Goal: Task Accomplishment & Management: Manage account settings

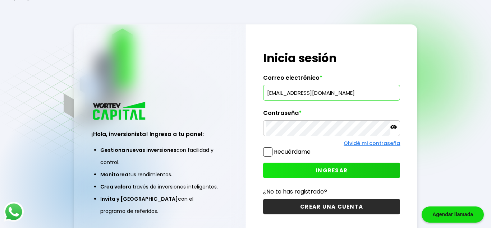
type input "[EMAIL_ADDRESS][DOMAIN_NAME]"
click at [328, 171] on span "INGRESAR" at bounding box center [332, 171] width 32 height 8
click at [330, 173] on span "INGRESAR" at bounding box center [332, 171] width 32 height 8
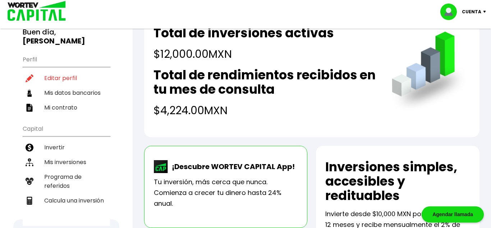
scroll to position [73, 0]
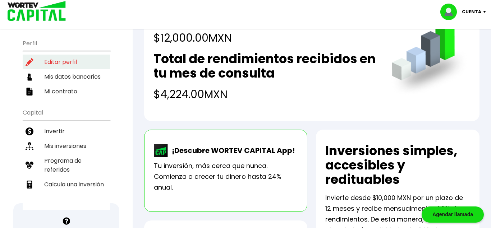
click at [54, 55] on li "Editar perfil" at bounding box center [66, 62] width 87 height 15
select select "Mujer"
select select "Secundaria"
select select "MI"
select select "BBVA Bancomer"
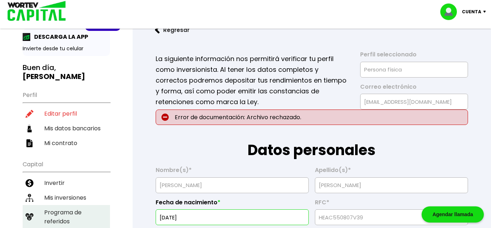
scroll to position [37, 0]
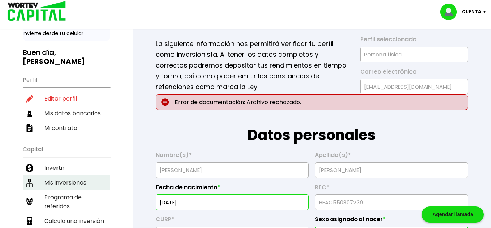
click at [59, 175] on li "Mis inversiones" at bounding box center [66, 182] width 87 height 15
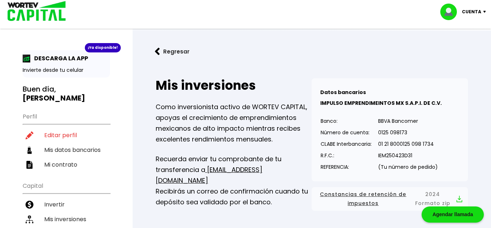
click at [480, 10] on p "Cuenta" at bounding box center [471, 11] width 19 height 11
click at [463, 49] on li "Cerrar sesión" at bounding box center [464, 48] width 58 height 15
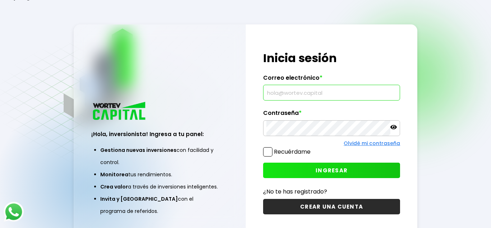
click at [310, 94] on input "text" at bounding box center [331, 92] width 131 height 15
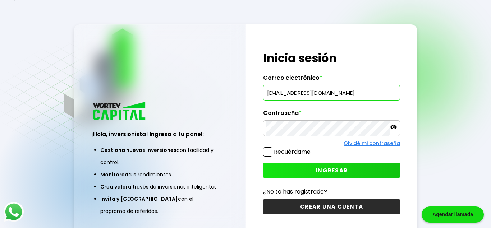
type input "[EMAIL_ADDRESS][DOMAIN_NAME]"
click at [329, 171] on span "INGRESAR" at bounding box center [332, 171] width 32 height 8
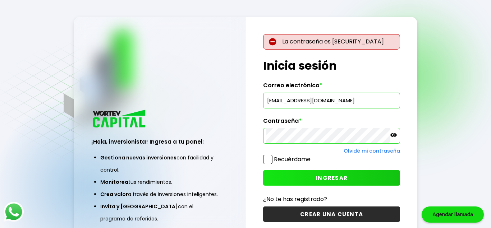
click at [395, 134] on icon at bounding box center [393, 135] width 6 height 6
click at [334, 178] on span "INGRESAR" at bounding box center [332, 178] width 32 height 8
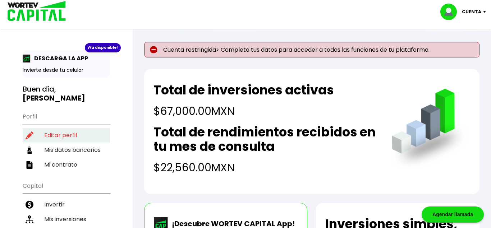
click at [52, 136] on li "Editar perfil" at bounding box center [66, 135] width 87 height 15
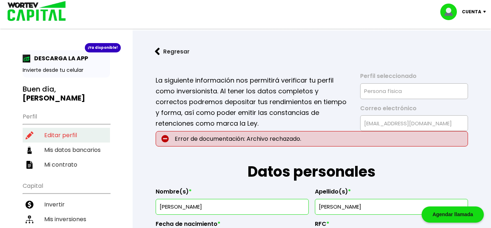
type input "10/02/1984"
type input "VAHD8402101P5"
type input "VAHD840210HMNLRG08"
select select "Hombre"
type input "7151201048"
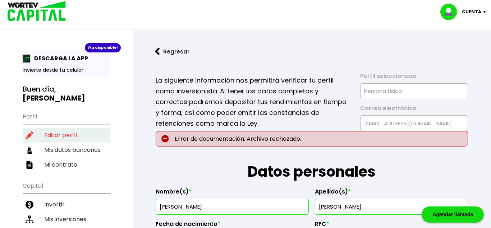
select select "Licenciatura"
type input "contador"
type input "61512"
select select "MI"
type input "ZITACUARO"
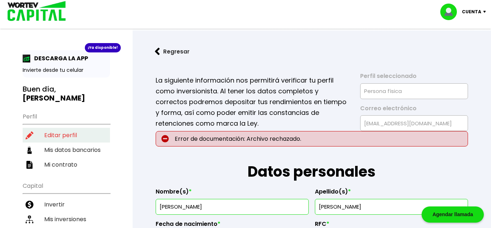
type input "HERMANOS [PERSON_NAME]"
type input "23"
type input "INDEPENDENCIA"
select select "Scotiabank"
type input "044537256039941581"
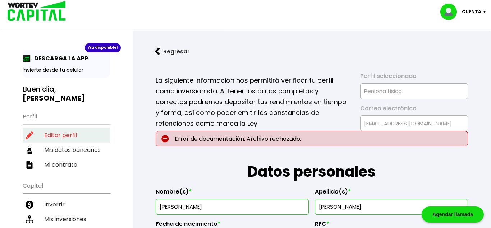
type input "CLEMENTINA HERNANDEZ ALVAREZ"
type input "laycans35@mail.com"
type input "7151200273"
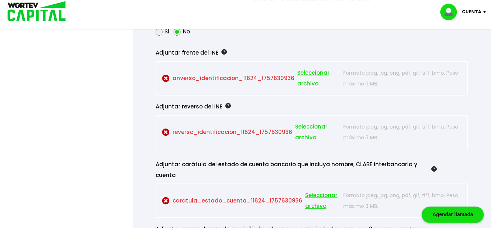
scroll to position [660, 0]
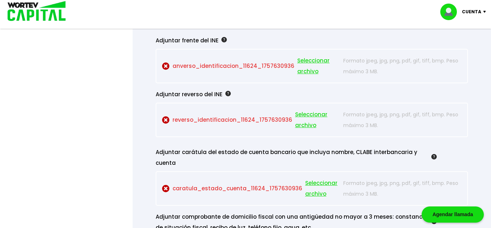
click at [314, 178] on span "Seleccionar archivo" at bounding box center [322, 189] width 35 height 22
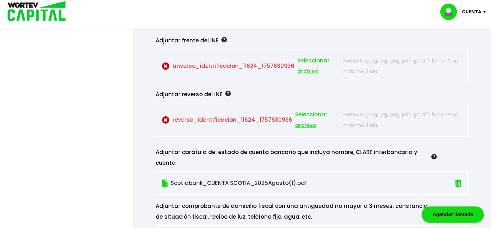
click at [305, 61] on span "Seleccionar archivo" at bounding box center [318, 66] width 42 height 22
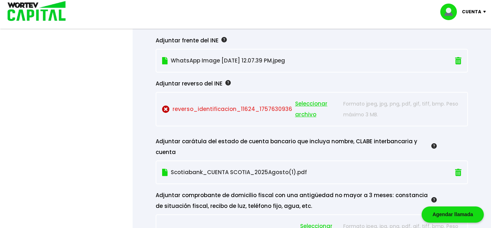
click at [303, 104] on span "Seleccionar archivo" at bounding box center [317, 110] width 45 height 22
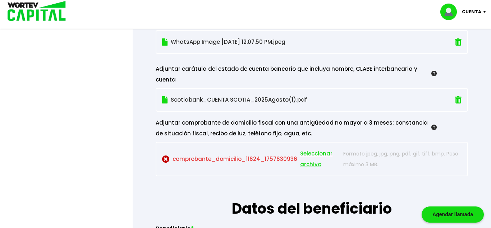
scroll to position [734, 0]
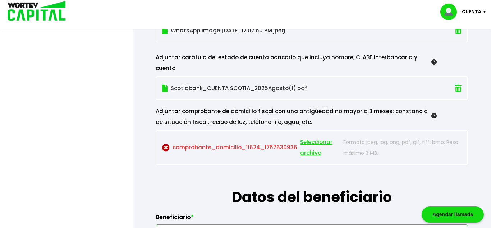
click at [308, 137] on span "Seleccionar archivo" at bounding box center [320, 148] width 40 height 22
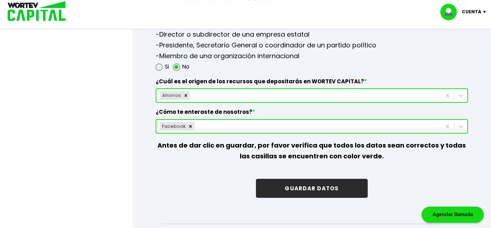
scroll to position [1027, 0]
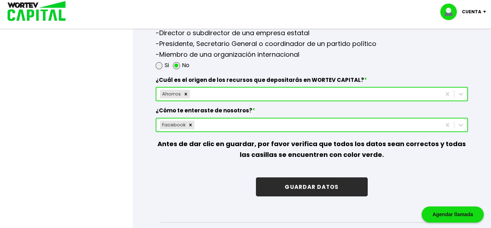
click at [311, 181] on button "GUARDAR DATOS" at bounding box center [311, 187] width 111 height 19
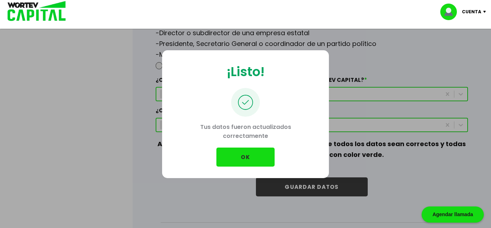
click at [241, 154] on button "OK" at bounding box center [245, 157] width 58 height 19
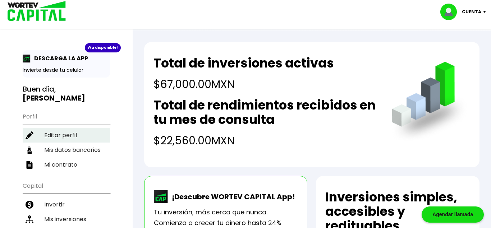
click at [58, 134] on li "Editar perfil" at bounding box center [66, 135] width 87 height 15
select select "Hombre"
select select "Licenciatura"
select select "MI"
select select "Scotiabank"
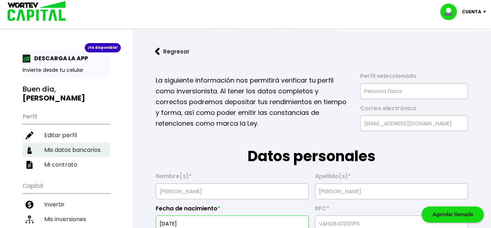
click at [56, 148] on li "Mis datos bancarios" at bounding box center [66, 150] width 87 height 15
select select "Scotiabank"
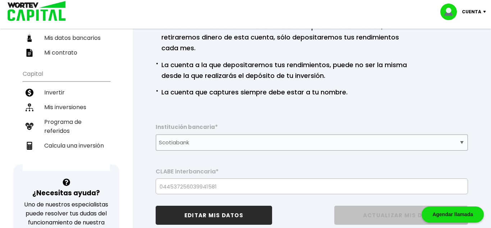
scroll to position [110, 0]
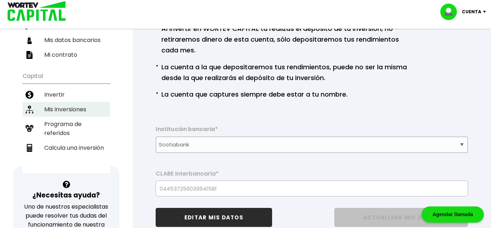
click at [64, 109] on li "Mis inversiones" at bounding box center [66, 109] width 87 height 15
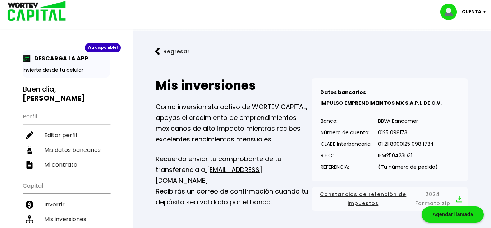
click at [170, 50] on button "Regresar" at bounding box center [172, 51] width 56 height 19
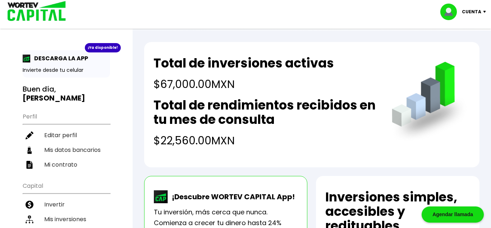
click at [475, 10] on p "Cuenta" at bounding box center [471, 11] width 19 height 11
click at [462, 48] on li "Cerrar sesión" at bounding box center [464, 48] width 58 height 15
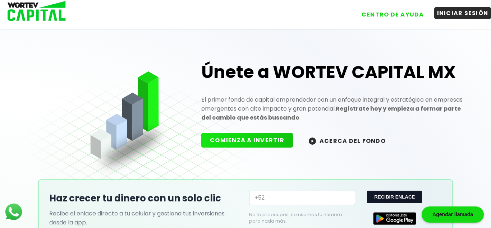
click at [461, 13] on button "INICIAR SESIÓN" at bounding box center [462, 13] width 57 height 12
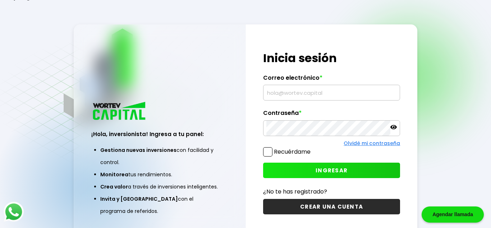
click at [334, 88] on input "text" at bounding box center [331, 92] width 131 height 15
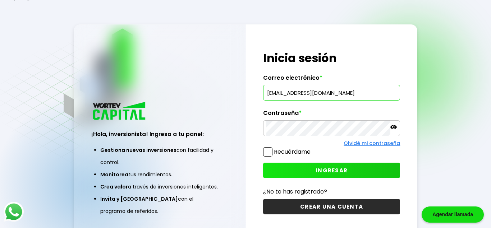
type input "[EMAIL_ADDRESS][DOMAIN_NAME]"
click at [324, 169] on span "INGRESAR" at bounding box center [332, 171] width 32 height 8
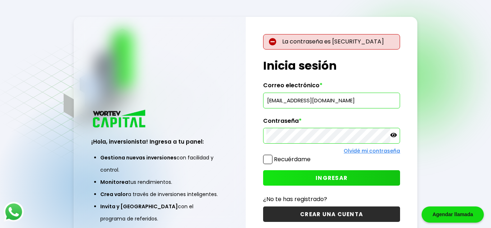
click at [395, 135] on icon at bounding box center [393, 135] width 6 height 6
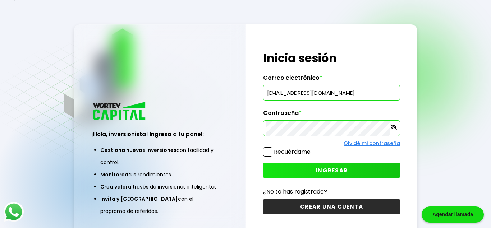
click at [333, 170] on span "INGRESAR" at bounding box center [332, 171] width 32 height 8
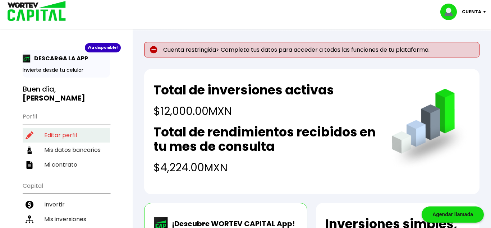
click at [54, 128] on li "Editar perfil" at bounding box center [66, 135] width 87 height 15
select select "Mujer"
select select "Secundaria"
select select "MI"
select select "BBVA Bancomer"
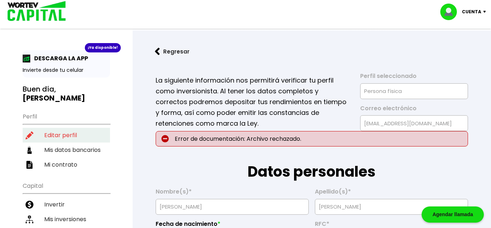
type input "[DATE]"
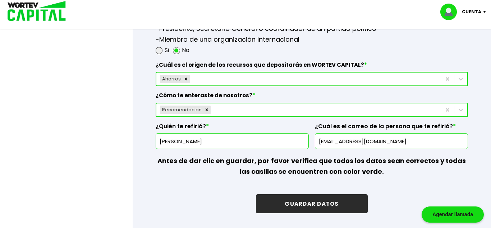
scroll to position [917, 0]
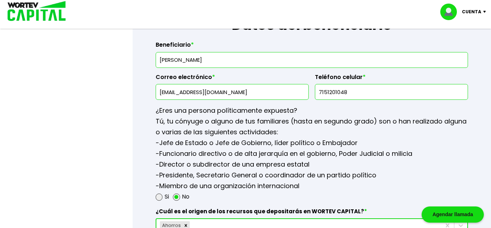
click at [484, 10] on div "Cuenta" at bounding box center [465, 12] width 51 height 17
click at [463, 48] on li "Cerrar sesión" at bounding box center [464, 48] width 58 height 15
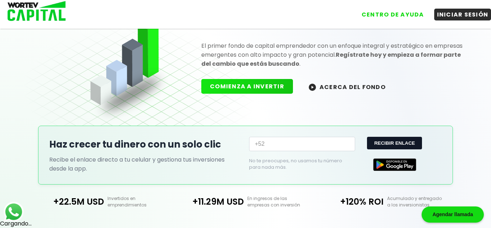
scroll to position [55, 0]
